Goal: Find specific page/section: Find specific page/section

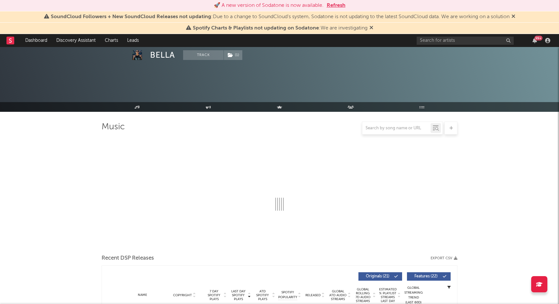
scroll to position [116, 0]
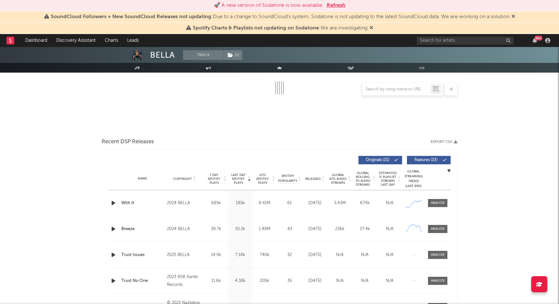
click at [336, 6] on button "Refresh" at bounding box center [336, 6] width 19 height 8
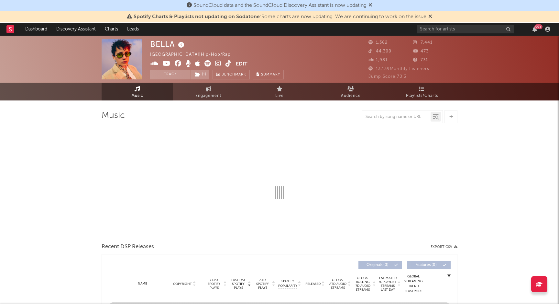
select select "1w"
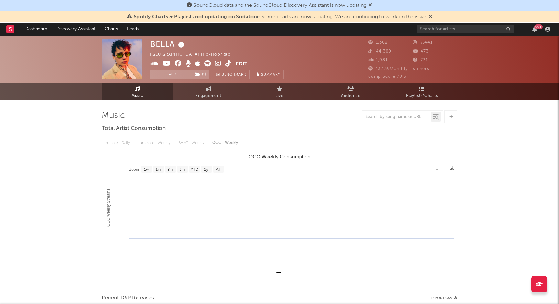
click at [5, 23] on nav "Dashboard Discovery Assistant Charts Leads 99 +" at bounding box center [279, 29] width 559 height 13
click at [9, 27] on rect at bounding box center [10, 29] width 8 height 8
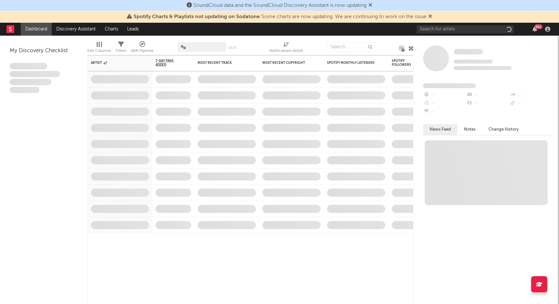
click at [9, 27] on rect at bounding box center [10, 29] width 8 height 8
